Goal: Task Accomplishment & Management: Use online tool/utility

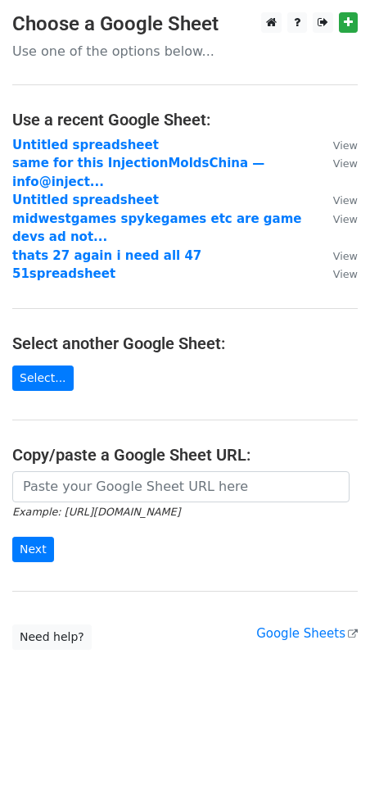
click at [123, 471] on input "url" at bounding box center [181, 486] width 338 height 31
type input "[URL][DOMAIN_NAME]"
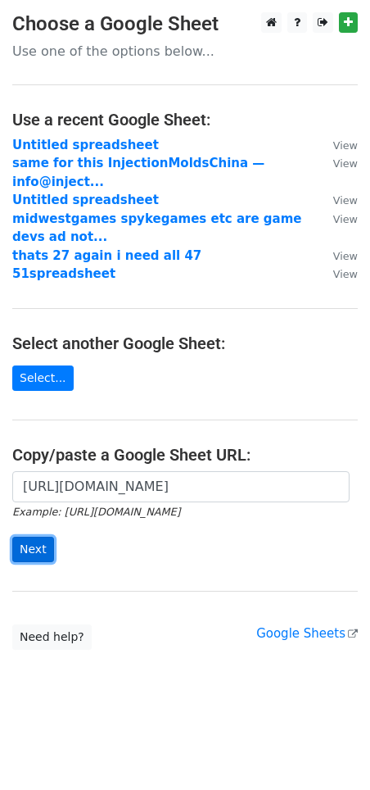
scroll to position [0, 0]
click at [31, 537] on input "Next" at bounding box center [33, 549] width 42 height 25
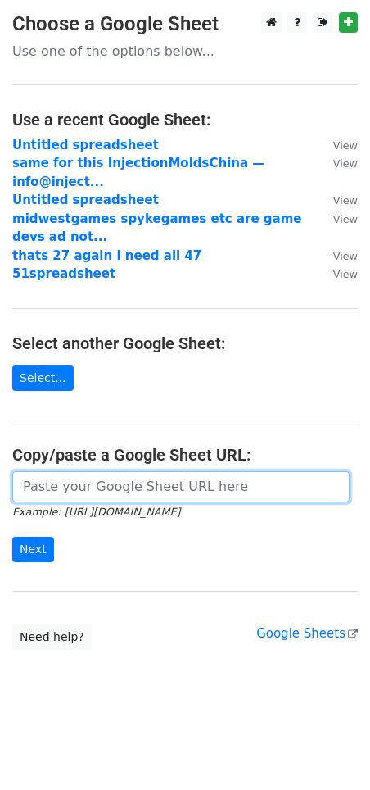
click at [135, 471] on input "url" at bounding box center [181, 486] width 338 height 31
paste input "[URL][DOMAIN_NAME]"
type input "https://docs.google.com/spreadsheets/d/187ijnwN33YSJFiGkUsmOz13IVstFL7XU9dQc92Y…"
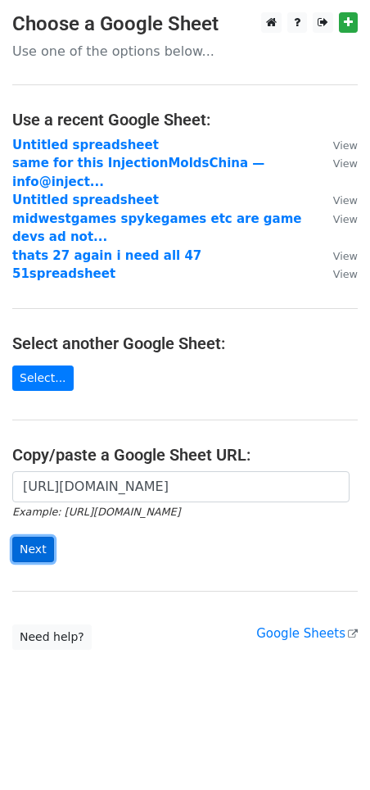
scroll to position [0, 0]
click at [41, 537] on input "Next" at bounding box center [33, 549] width 42 height 25
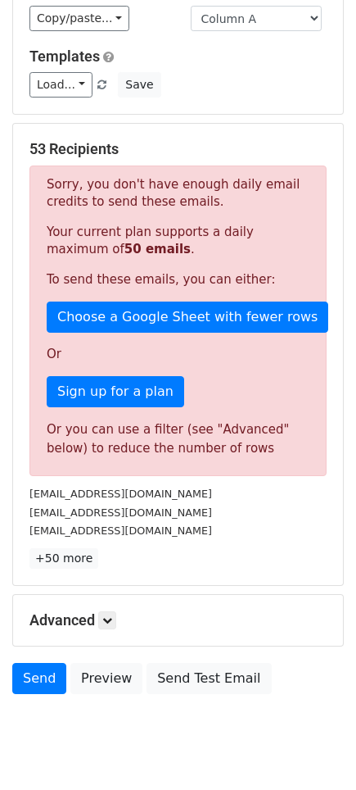
scroll to position [168, 0]
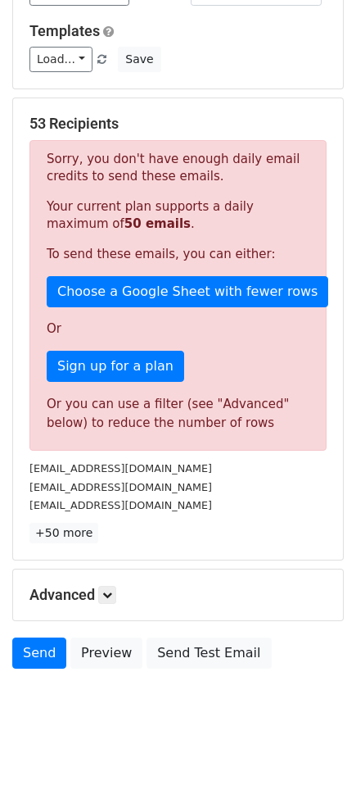
drag, startPoint x: 104, startPoint y: 347, endPoint x: 1503, endPoint y: 451, distance: 1402.6
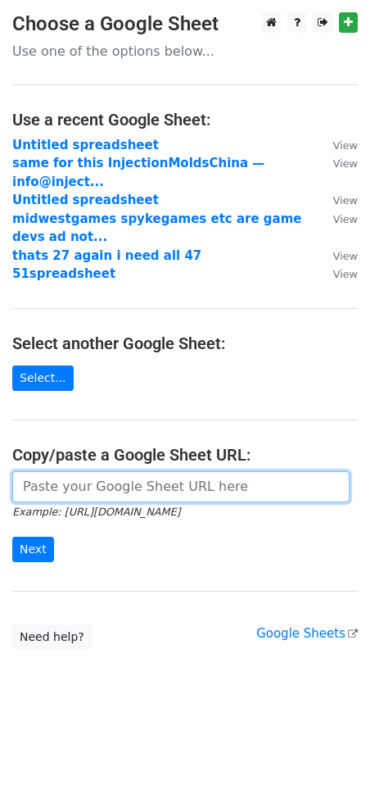
click at [116, 480] on input "url" at bounding box center [181, 486] width 338 height 31
paste input "[URL][DOMAIN_NAME]"
type input "[URL][DOMAIN_NAME]"
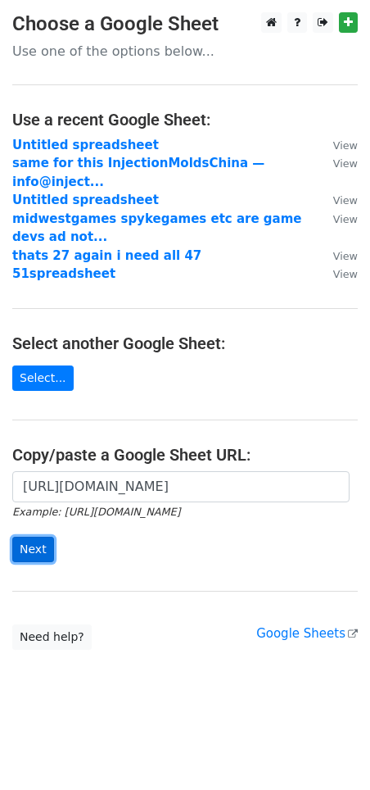
click at [41, 537] on input "Next" at bounding box center [33, 549] width 42 height 25
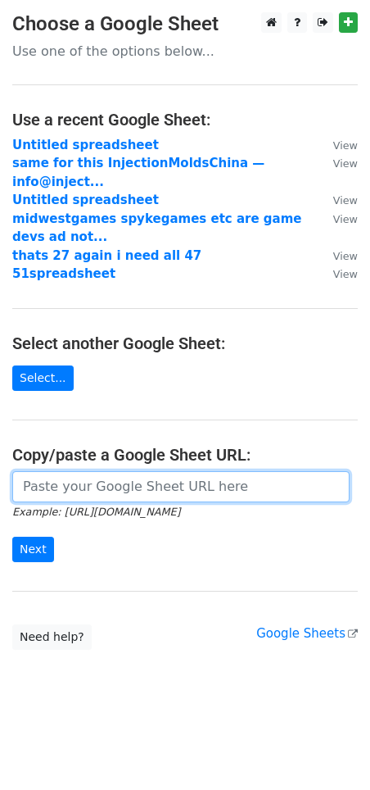
click at [136, 471] on input "url" at bounding box center [181, 486] width 338 height 31
paste input "[URL][DOMAIN_NAME]"
type input "https://docs.google.com/spreadsheets/d/187ijnwN33YSJFiGkUsmOz13IVstFL7XU9dQc92Y…"
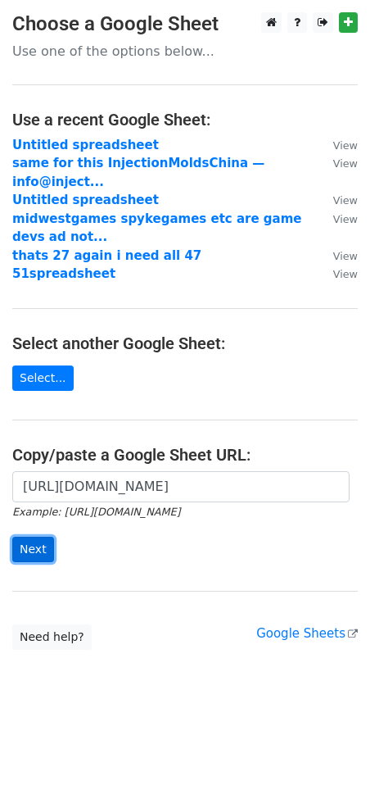
scroll to position [0, 0]
click at [43, 537] on input "Next" at bounding box center [33, 549] width 42 height 25
